Goal: Task Accomplishment & Management: Manage account settings

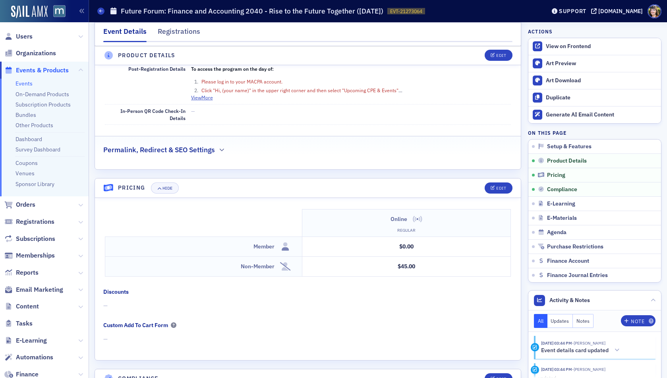
scroll to position [608, 0]
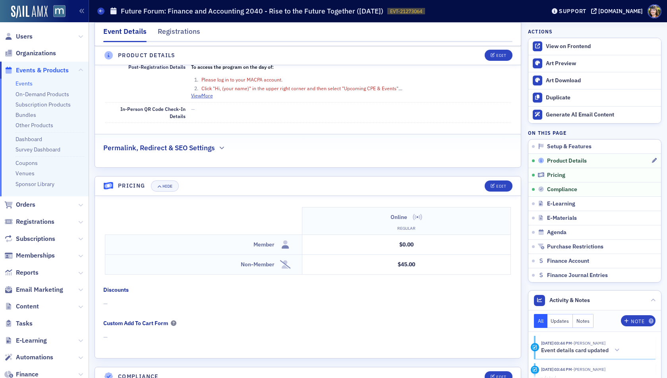
click at [600, 162] on div "Product Details" at bounding box center [594, 160] width 113 height 7
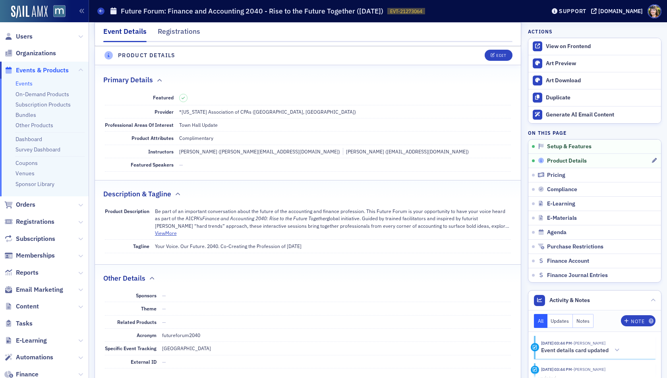
scroll to position [222, 0]
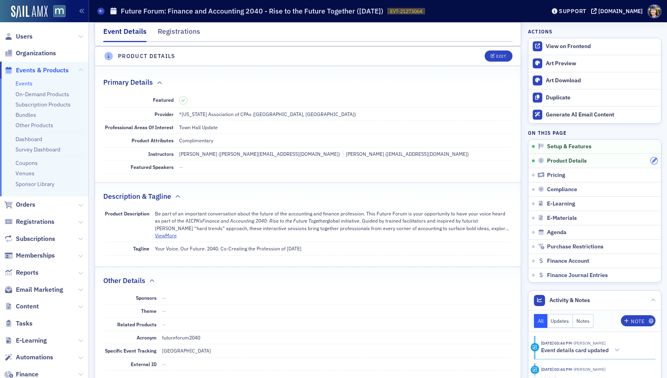
click at [652, 159] on icon "button" at bounding box center [654, 160] width 5 height 5
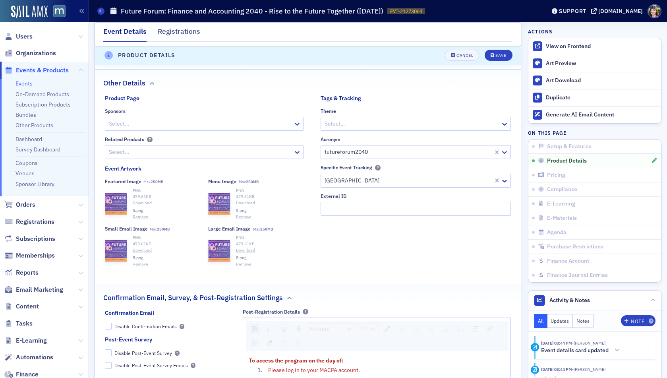
scroll to position [647, 0]
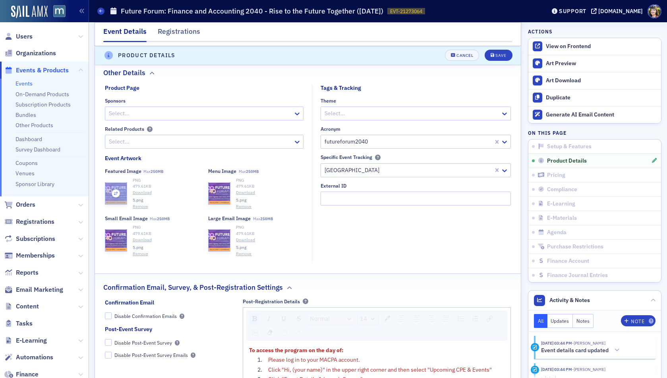
click at [116, 192] on icon "button" at bounding box center [115, 193] width 7 height 7
click at [141, 205] on button "Remove" at bounding box center [141, 205] width 16 height 6
click at [117, 186] on icon "button" at bounding box center [116, 188] width 7 height 7
click at [225, 184] on div "button" at bounding box center [219, 193] width 21 height 21
click at [505, 55] on div "Save" at bounding box center [501, 56] width 11 height 4
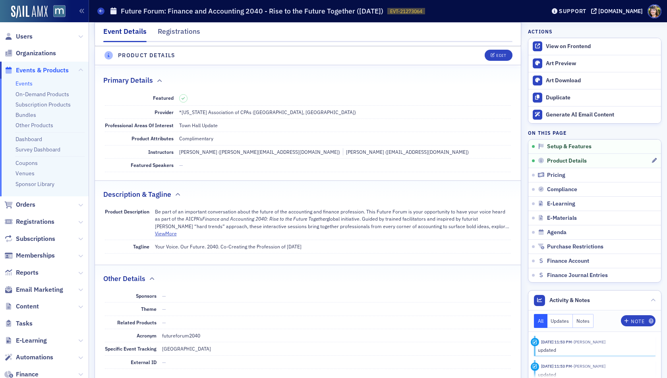
scroll to position [222, 0]
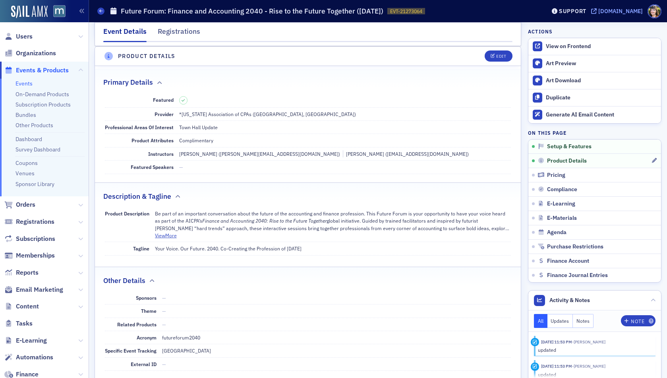
click at [628, 8] on div "[DOMAIN_NAME]" at bounding box center [621, 11] width 45 height 7
